Goal: Information Seeking & Learning: Check status

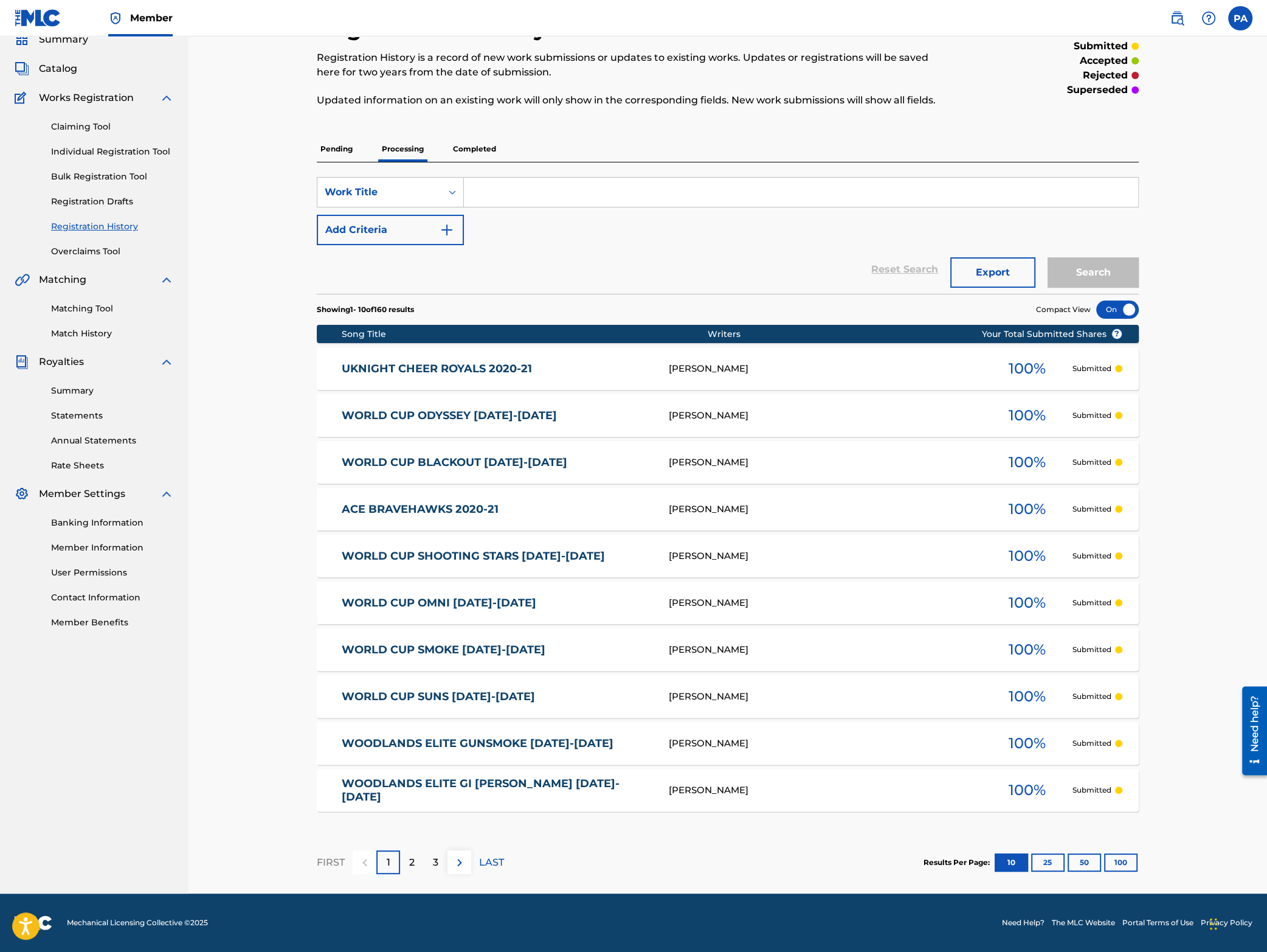
click at [1127, 861] on button "100" at bounding box center [1121, 862] width 33 height 18
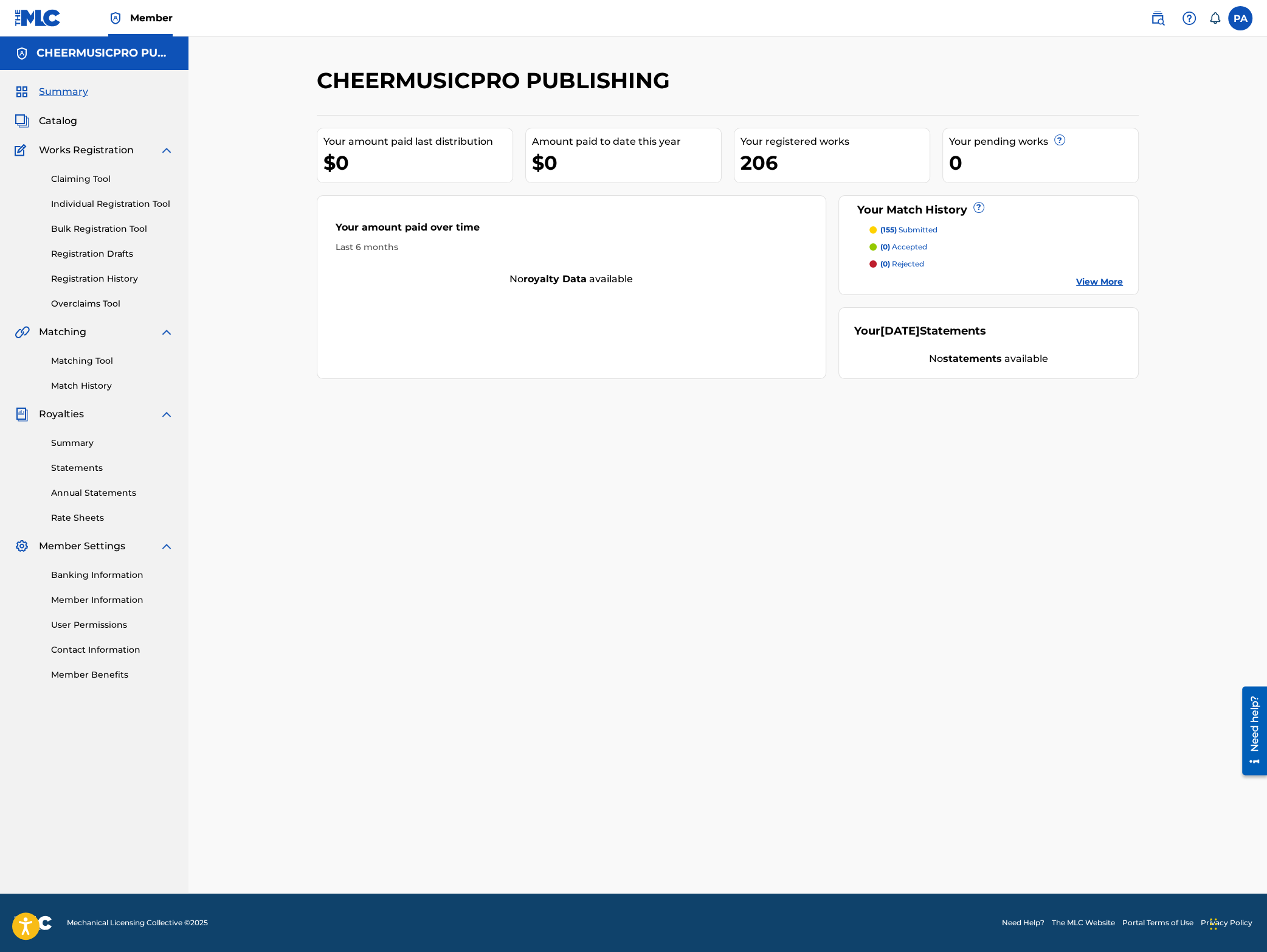
click at [824, 153] on div "206" at bounding box center [835, 163] width 189 height 28
click at [94, 279] on link "Registration History" at bounding box center [112, 279] width 123 height 13
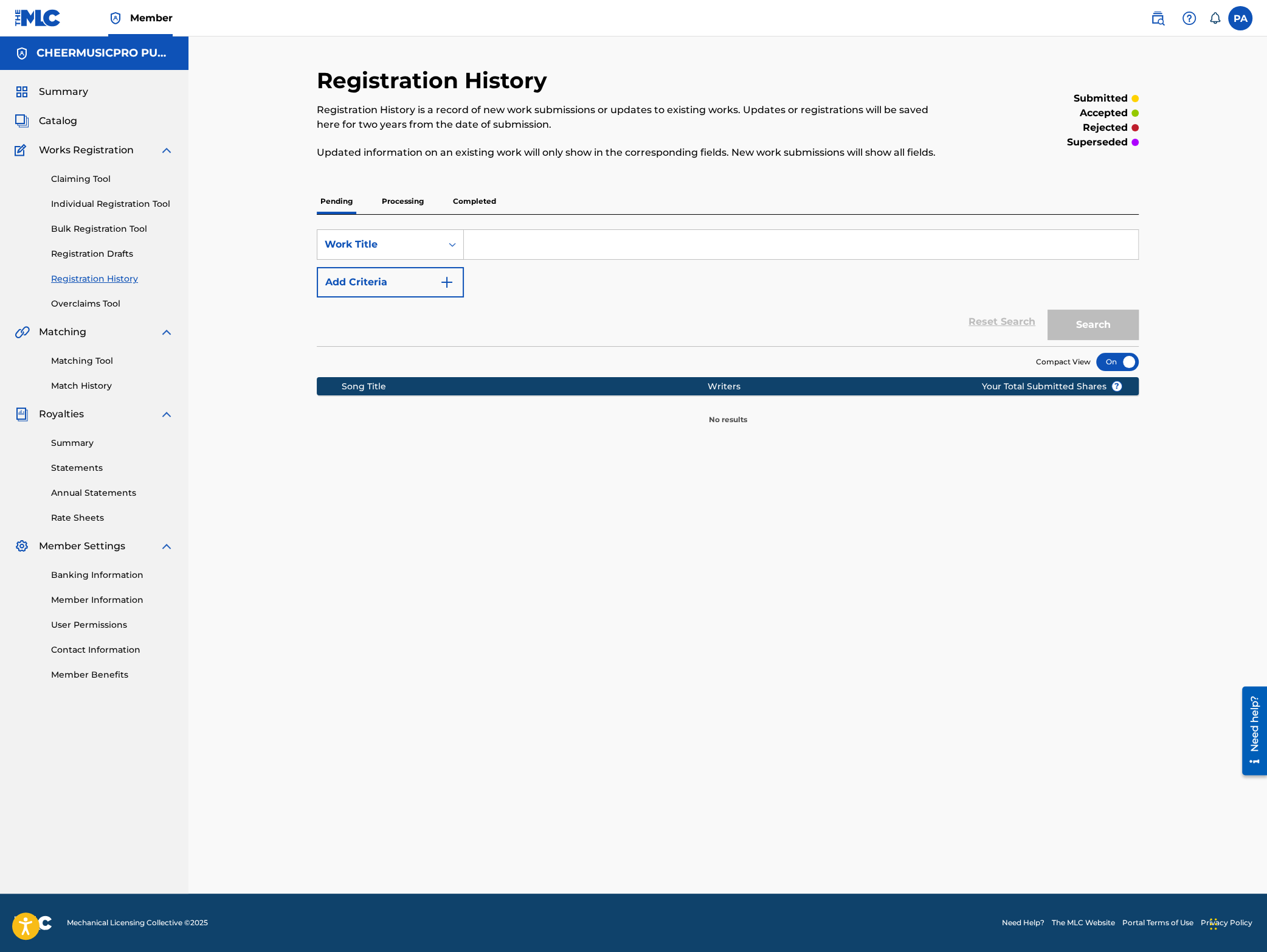
click at [473, 202] on p "Completed" at bounding box center [475, 201] width 50 height 26
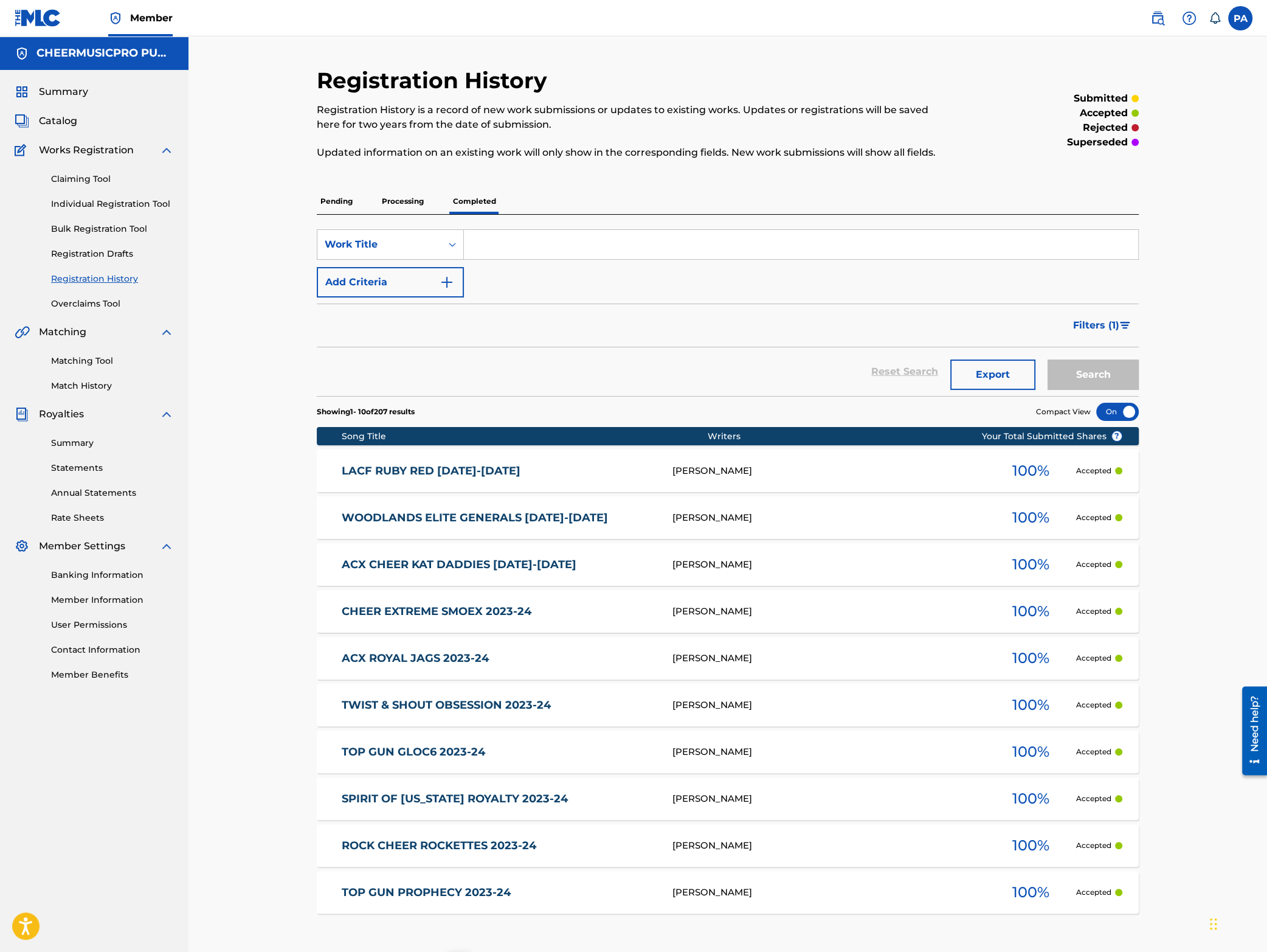
scroll to position [102, 0]
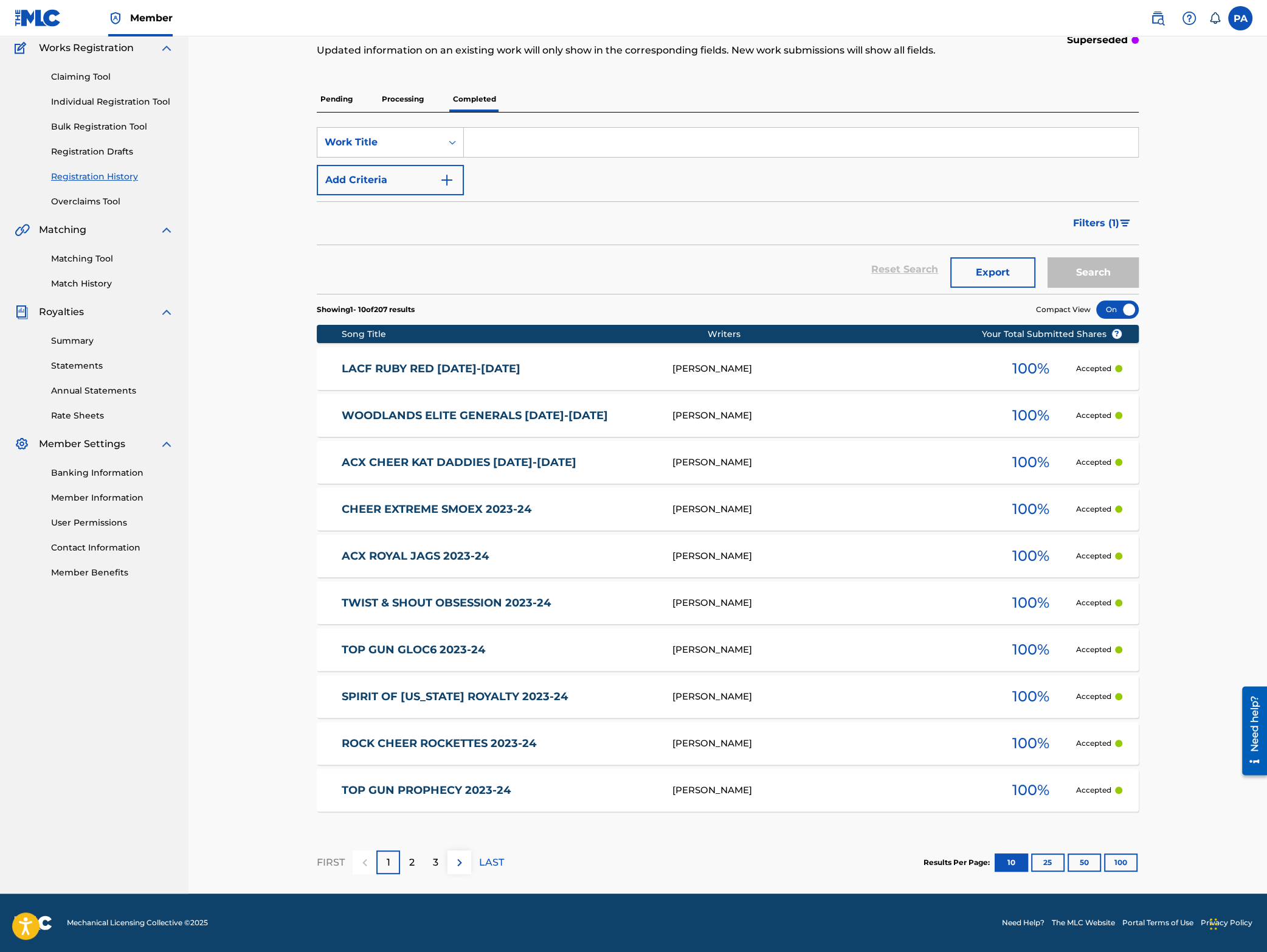
click at [1124, 861] on button "100" at bounding box center [1121, 862] width 33 height 18
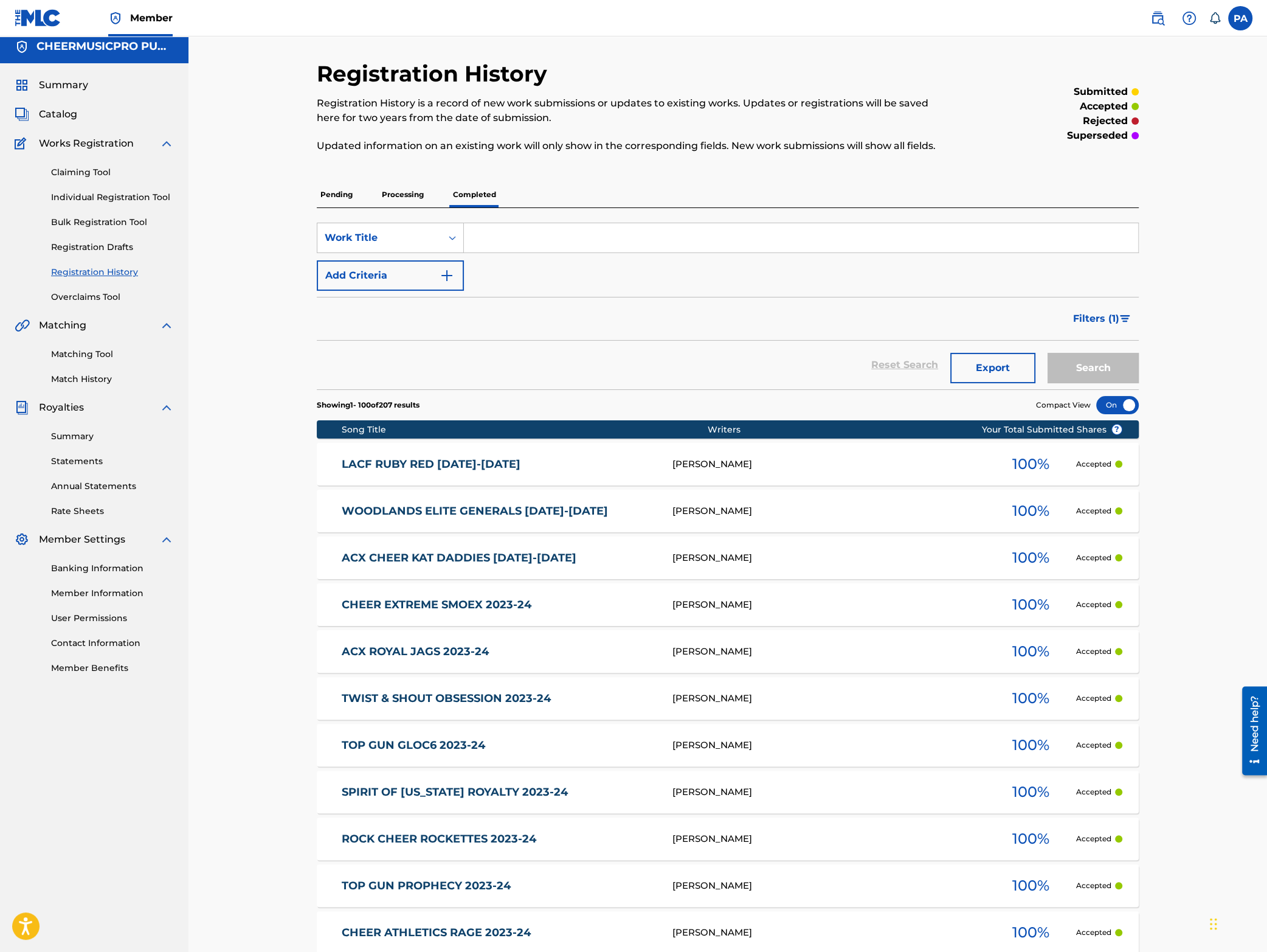
scroll to position [0, 0]
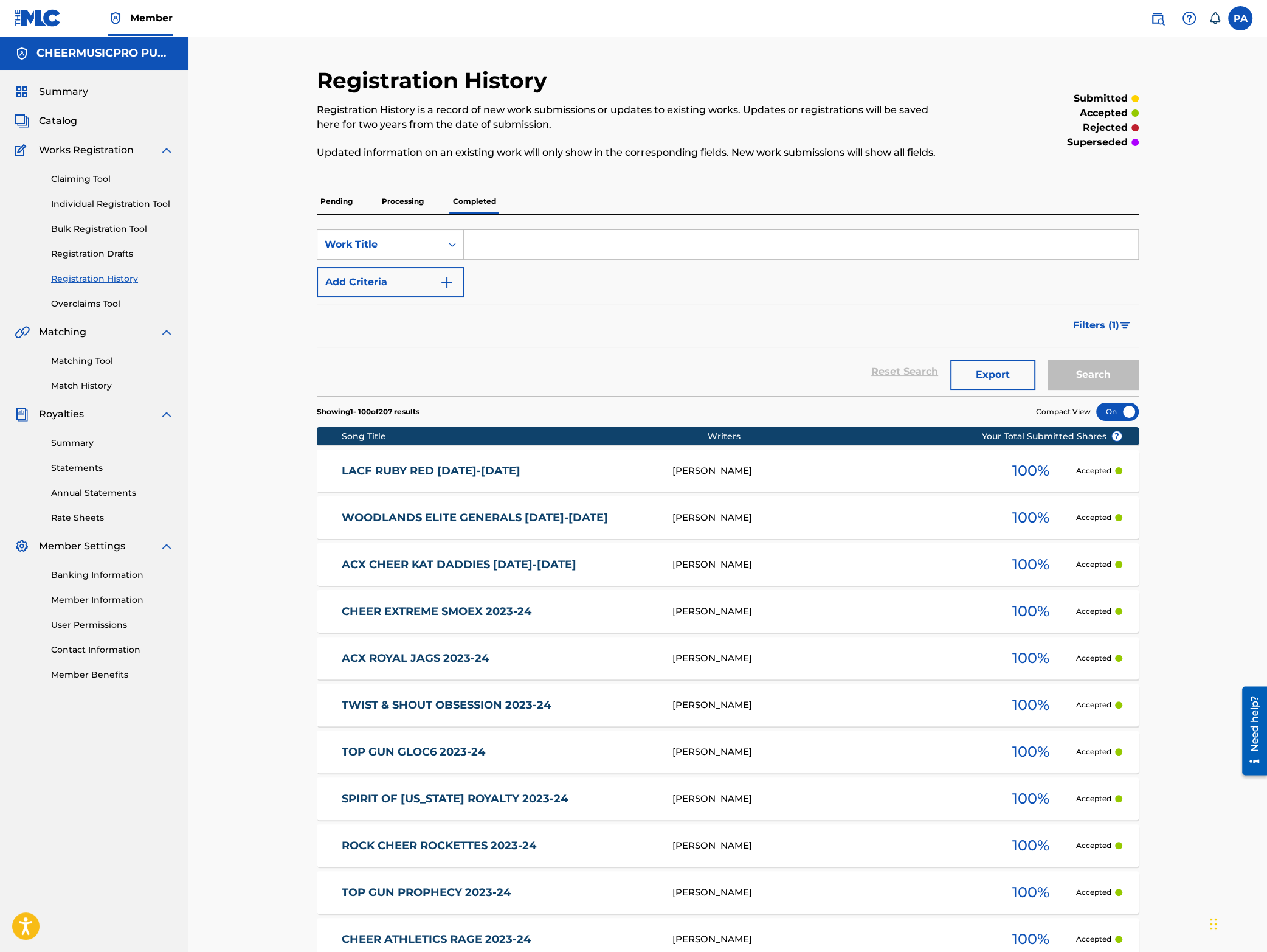
click at [401, 198] on p "Processing" at bounding box center [402, 201] width 49 height 26
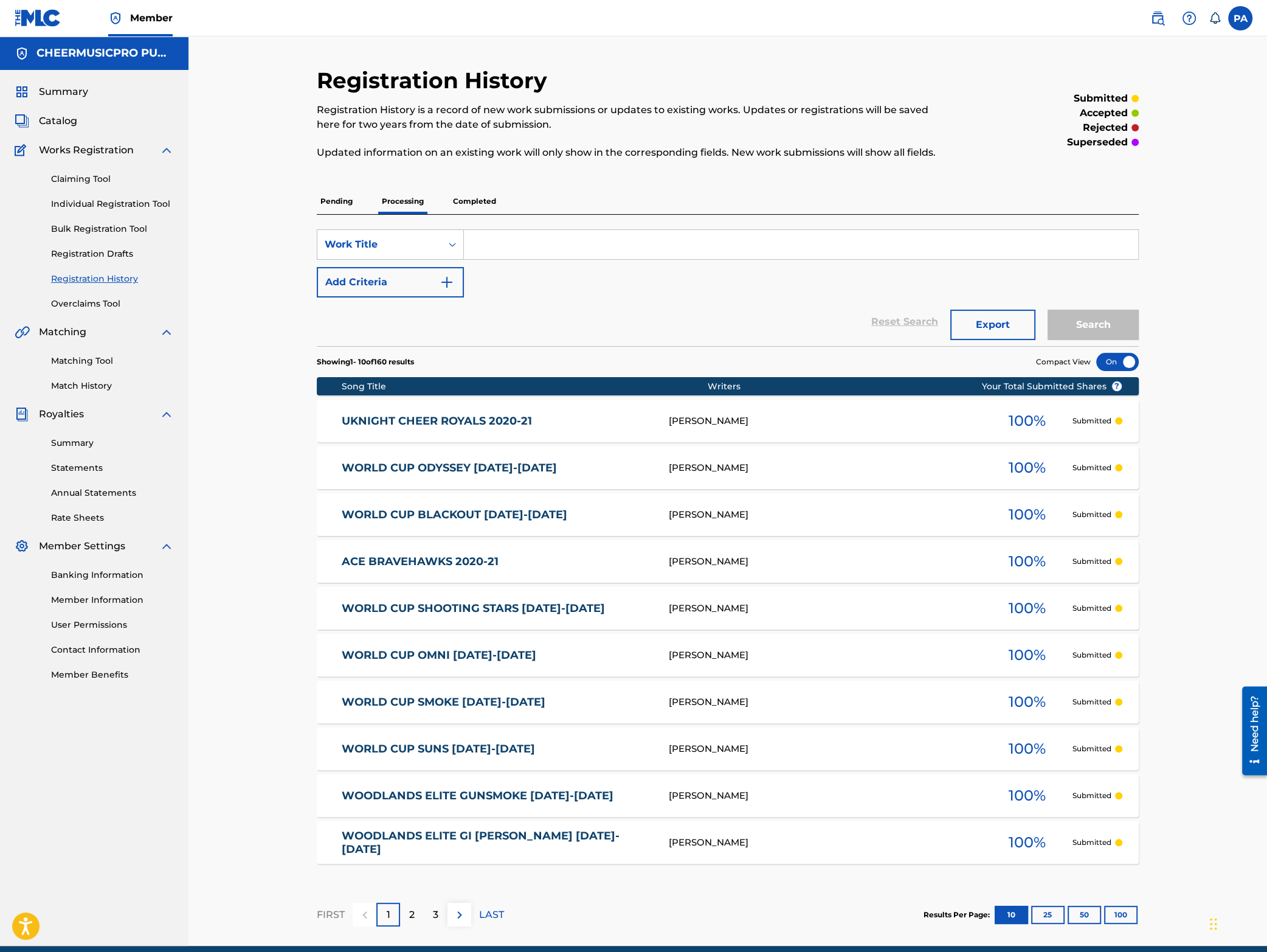
click at [328, 205] on p "Pending" at bounding box center [337, 201] width 40 height 26
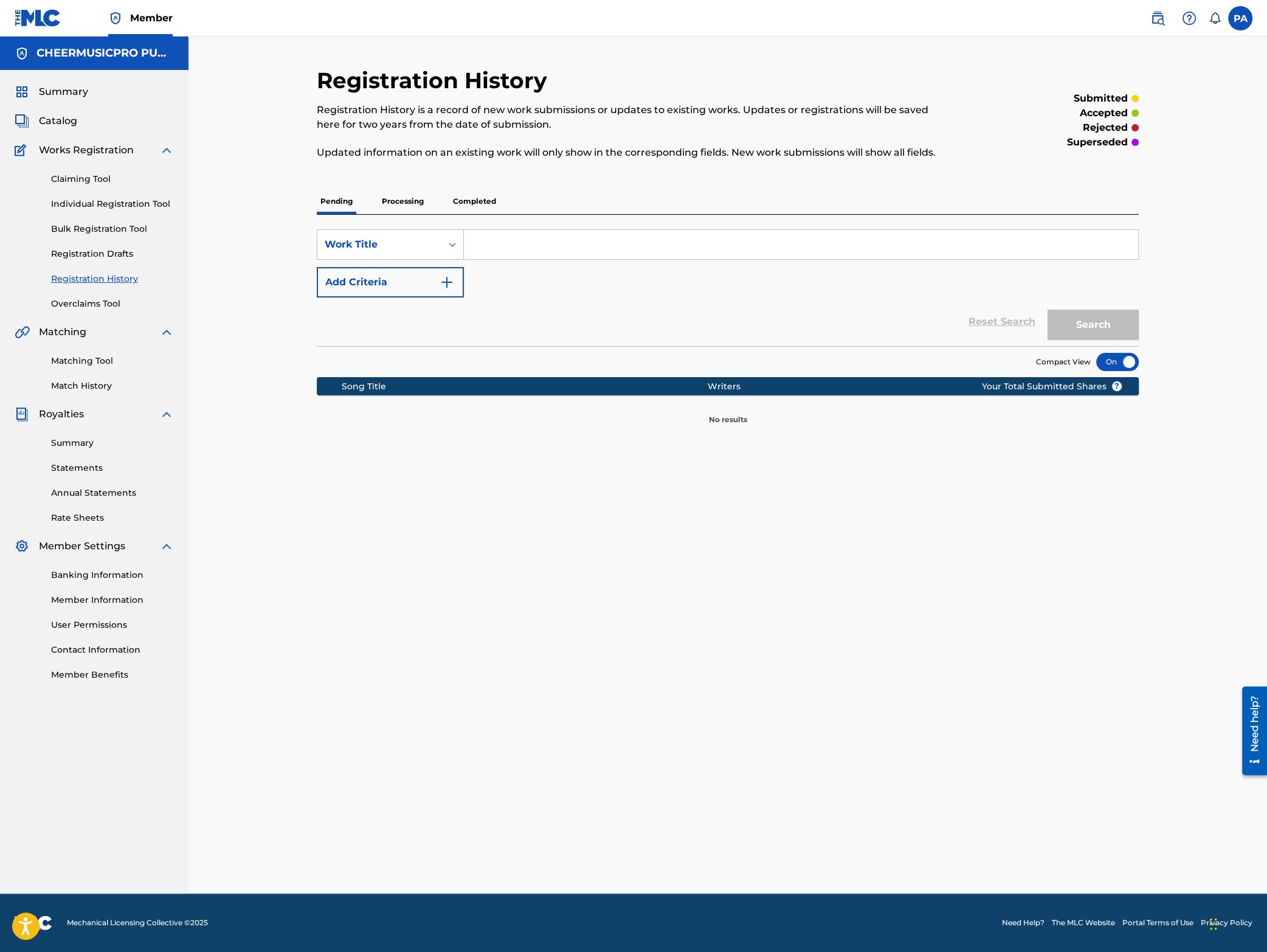
click at [472, 207] on p "Completed" at bounding box center [475, 201] width 50 height 26
